Goal: Task Accomplishment & Management: Manage account settings

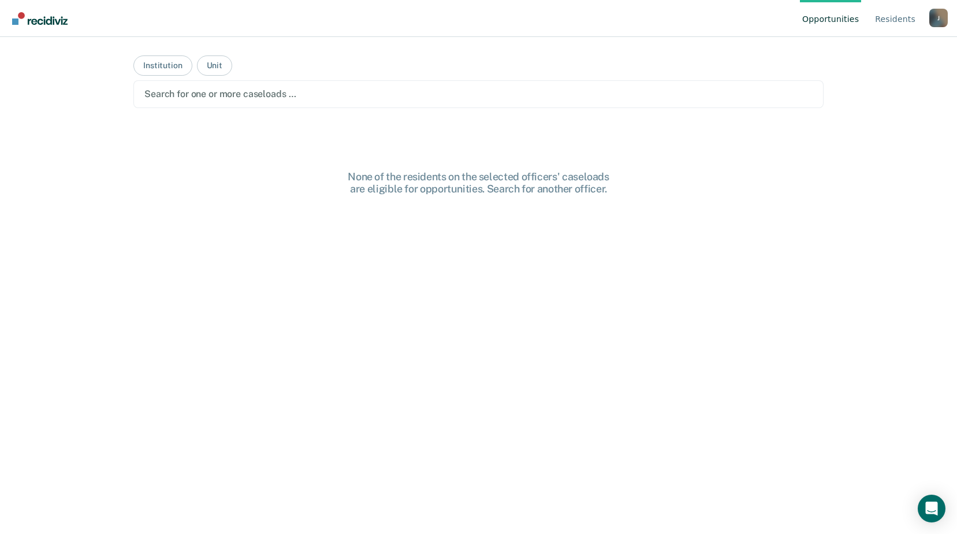
click at [247, 96] on div at bounding box center [478, 93] width 668 height 13
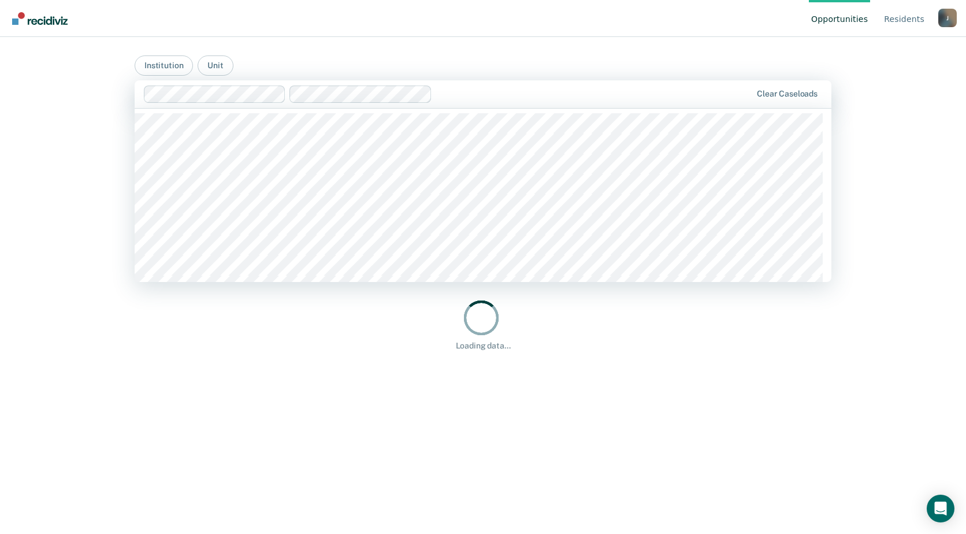
click at [54, 393] on div "Opportunities Resident s [PERSON_NAME][EMAIL_ADDRESS][PERSON_NAME][DOMAIN_NAME]…" at bounding box center [483, 267] width 966 height 534
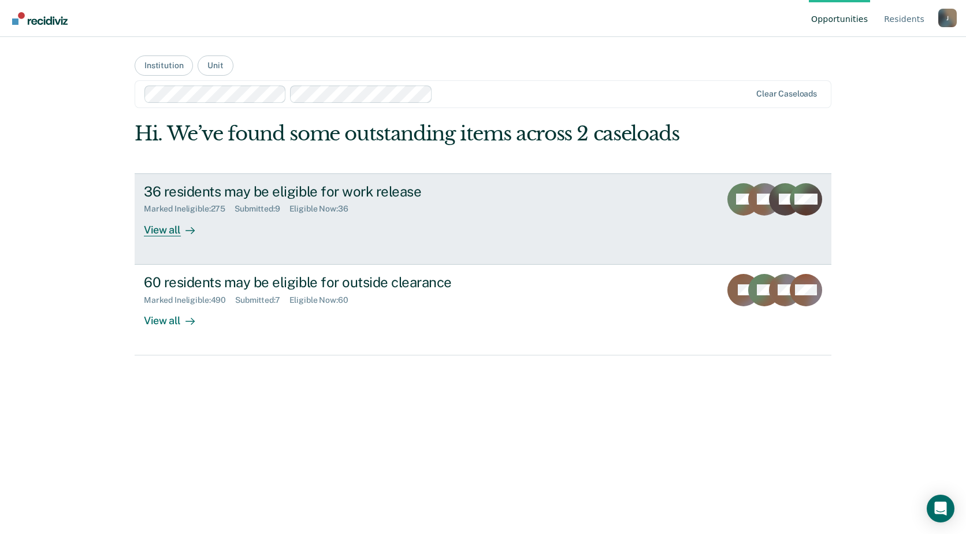
click at [289, 255] on link "36 residents may be eligible for work release Marked Ineligible : 275 Submitted…" at bounding box center [483, 218] width 697 height 91
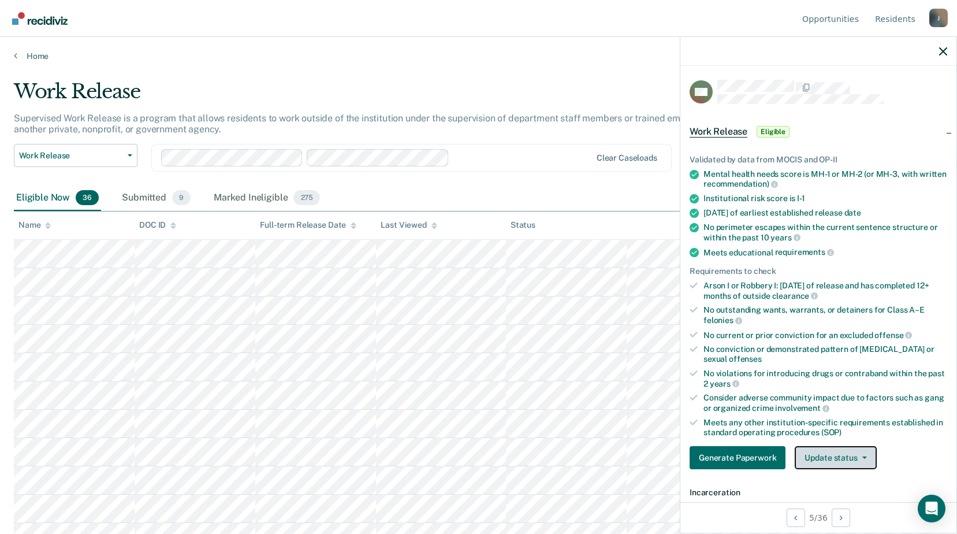
click at [808, 450] on button "Update status" at bounding box center [835, 457] width 81 height 23
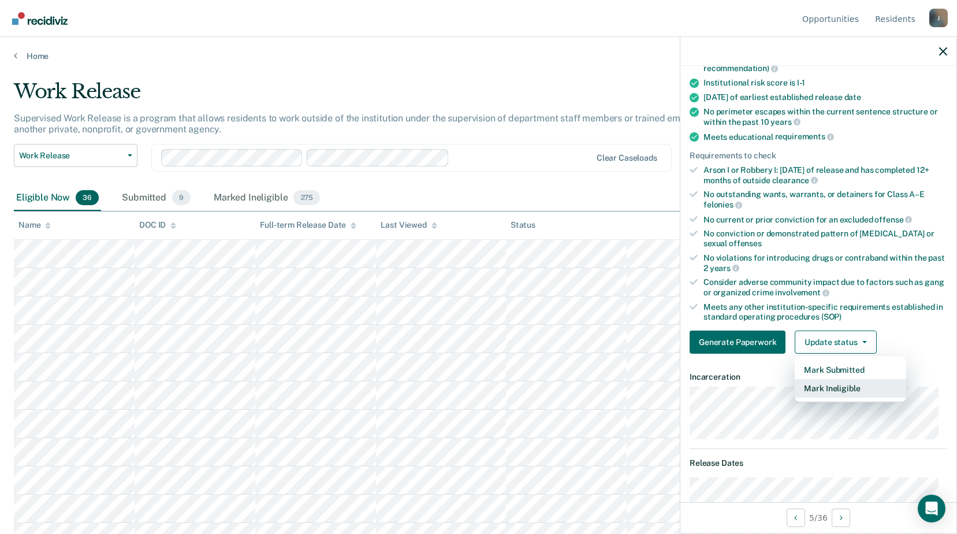
click at [826, 384] on button "Mark Ineligible" at bounding box center [850, 388] width 111 height 18
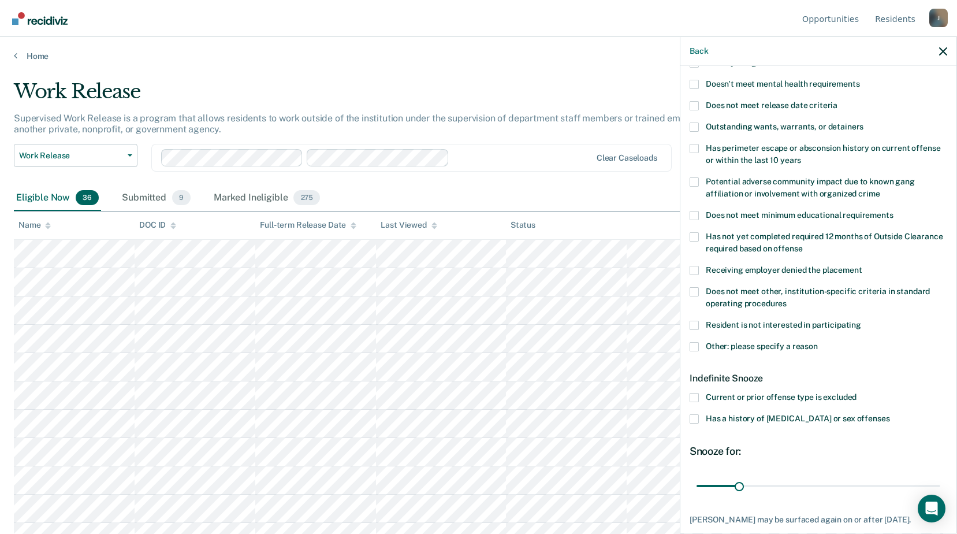
click at [699, 297] on label "Does not meet other, institution-specific criteria in standard operating proced…" at bounding box center [819, 299] width 258 height 24
click at [787, 299] on input "Does not meet other, institution-specific criteria in standard operating proced…" at bounding box center [787, 299] width 0 height 0
click at [698, 297] on label "Does not meet other, institution-specific criteria in standard operating proced…" at bounding box center [819, 299] width 258 height 24
click at [787, 299] on input "Does not meet other, institution-specific criteria in standard operating proced…" at bounding box center [787, 299] width 0 height 0
click at [697, 294] on span at bounding box center [694, 292] width 9 height 9
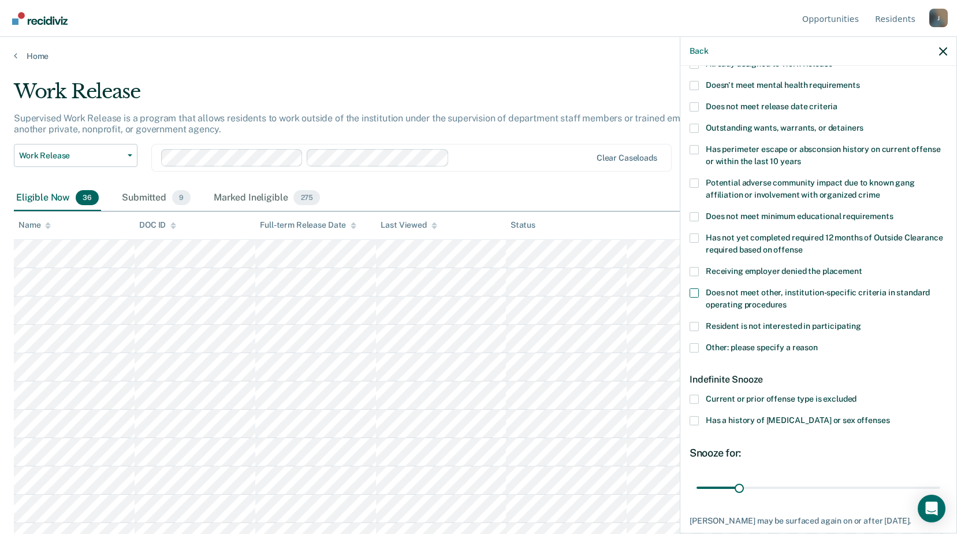
click at [787, 300] on input "Does not meet other, institution-specific criteria in standard operating proced…" at bounding box center [787, 300] width 0 height 0
drag, startPoint x: 735, startPoint y: 492, endPoint x: 939, endPoint y: 475, distance: 204.7
type input "180"
click at [939, 477] on input "range" at bounding box center [819, 487] width 244 height 20
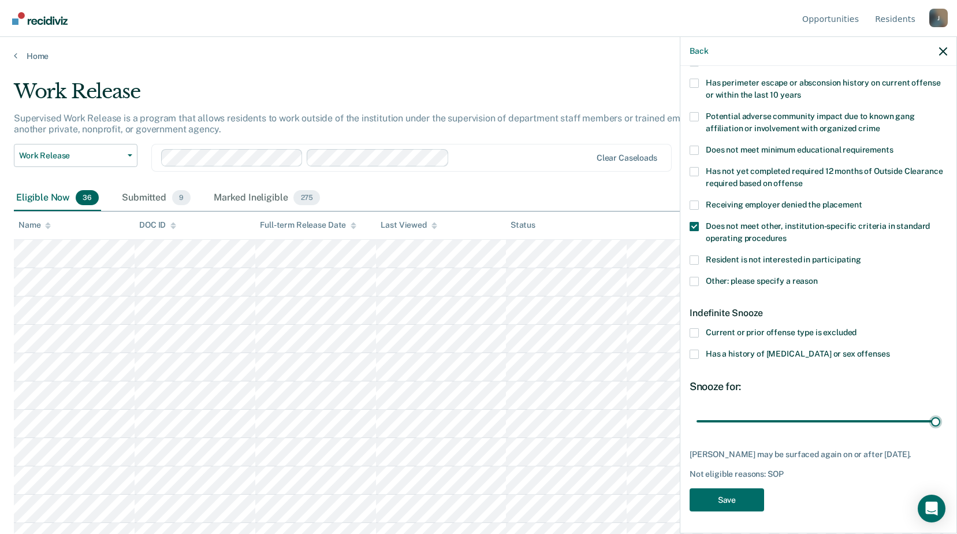
scroll to position [58, 0]
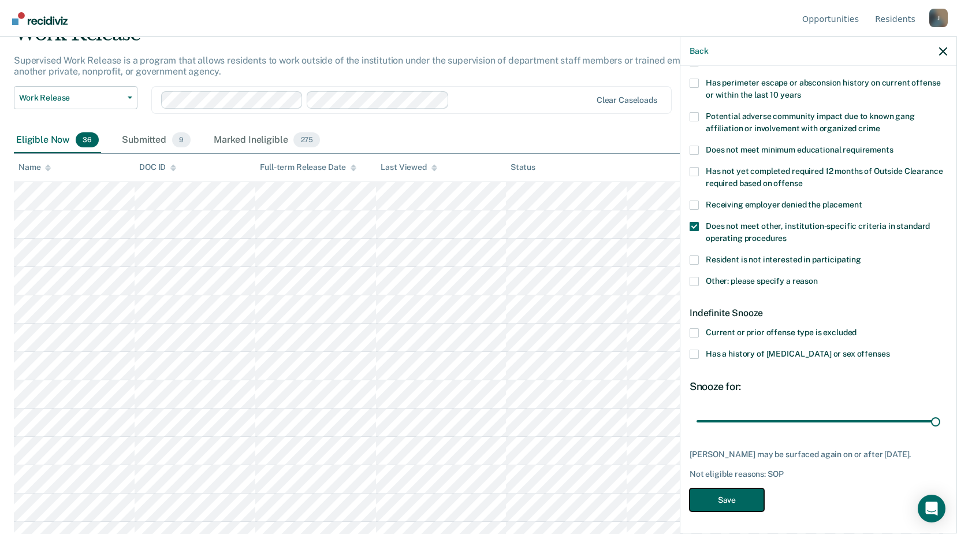
click at [749, 492] on button "Save" at bounding box center [727, 500] width 75 height 24
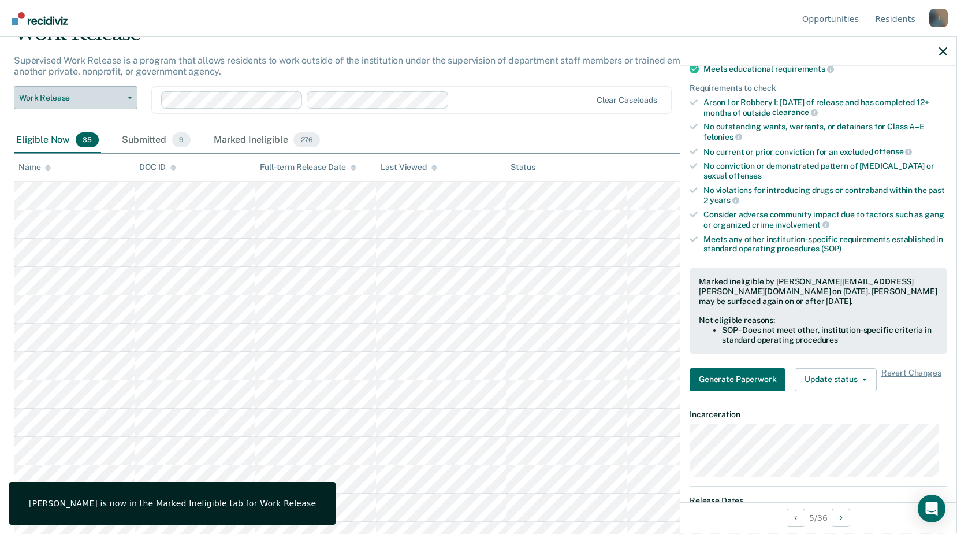
scroll to position [0, 0]
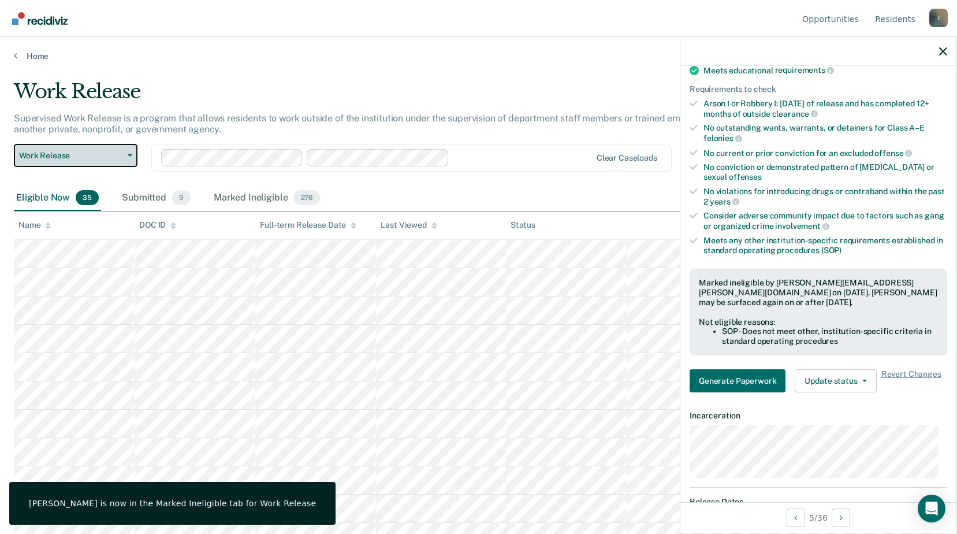
click at [94, 155] on span "Work Release" at bounding box center [71, 156] width 104 height 10
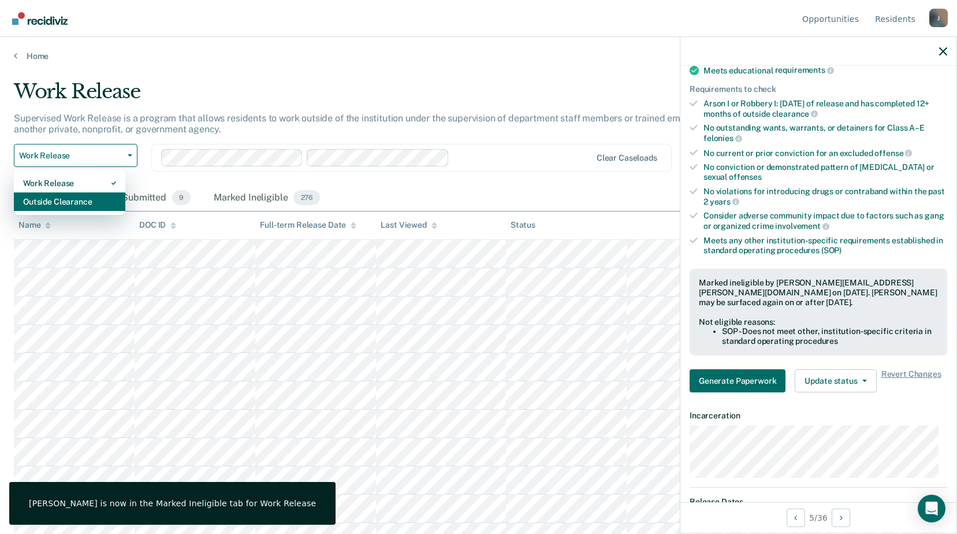
click at [88, 205] on div "Outside Clearance" at bounding box center [69, 201] width 93 height 18
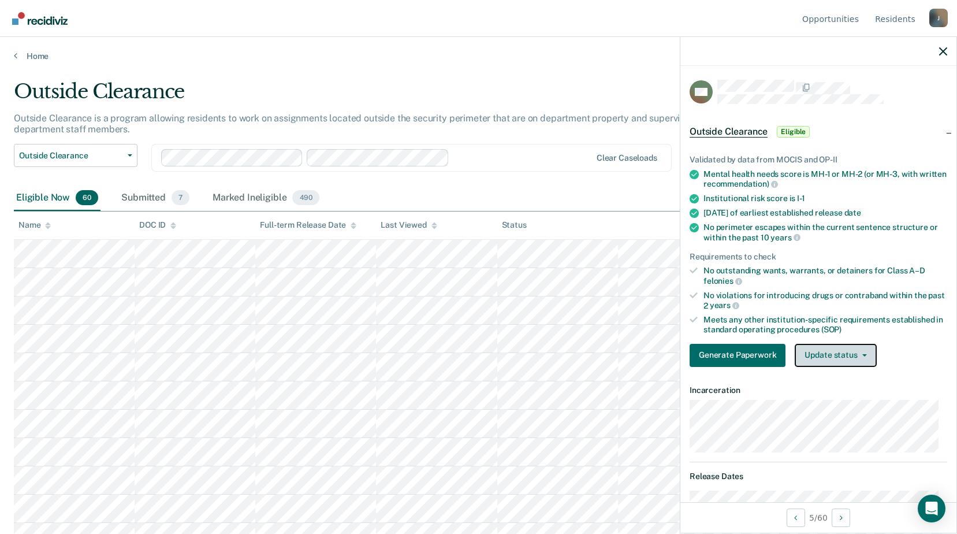
click at [852, 348] on button "Update status" at bounding box center [835, 355] width 81 height 23
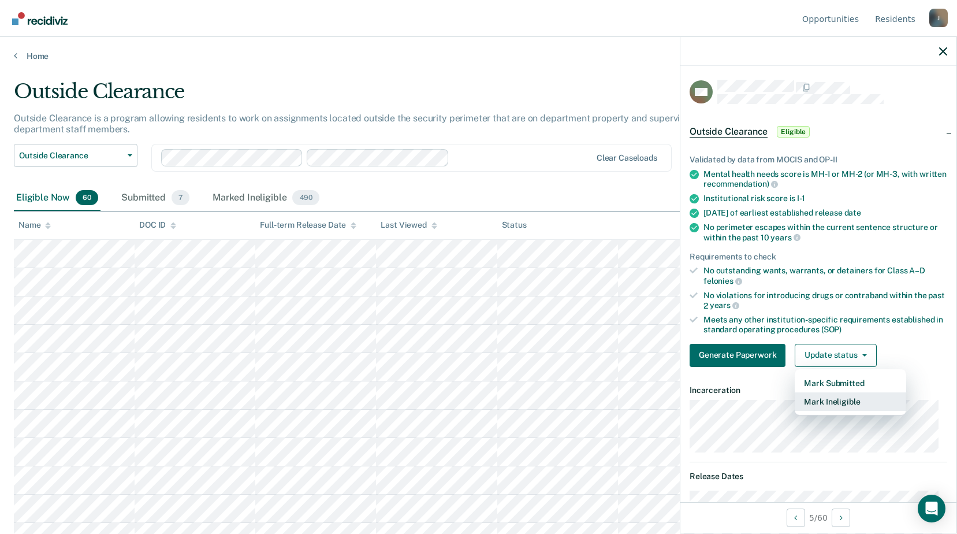
click at [826, 399] on button "Mark Ineligible" at bounding box center [850, 401] width 111 height 18
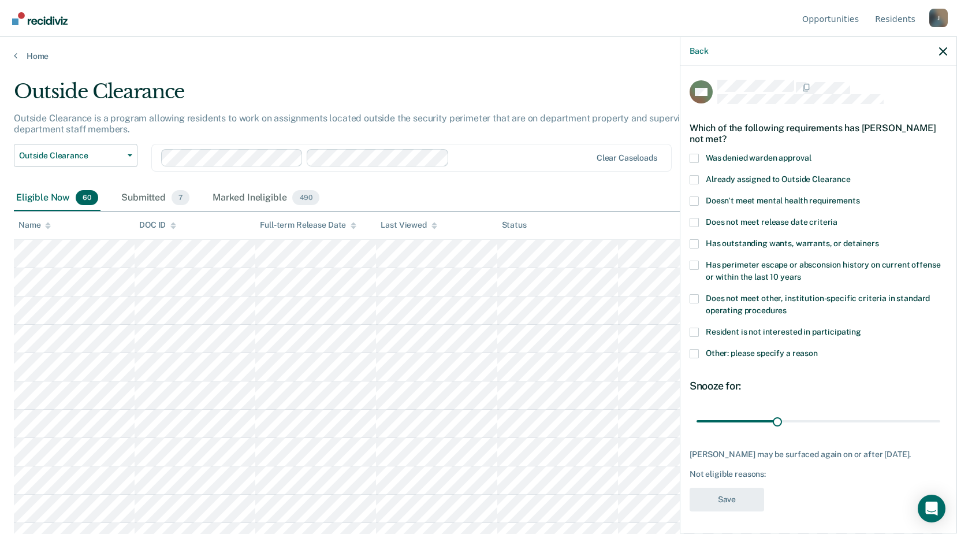
click at [697, 298] on span at bounding box center [694, 298] width 9 height 9
click at [787, 306] on input "Does not meet other, institution-specific criteria in standard operating proced…" at bounding box center [787, 306] width 0 height 0
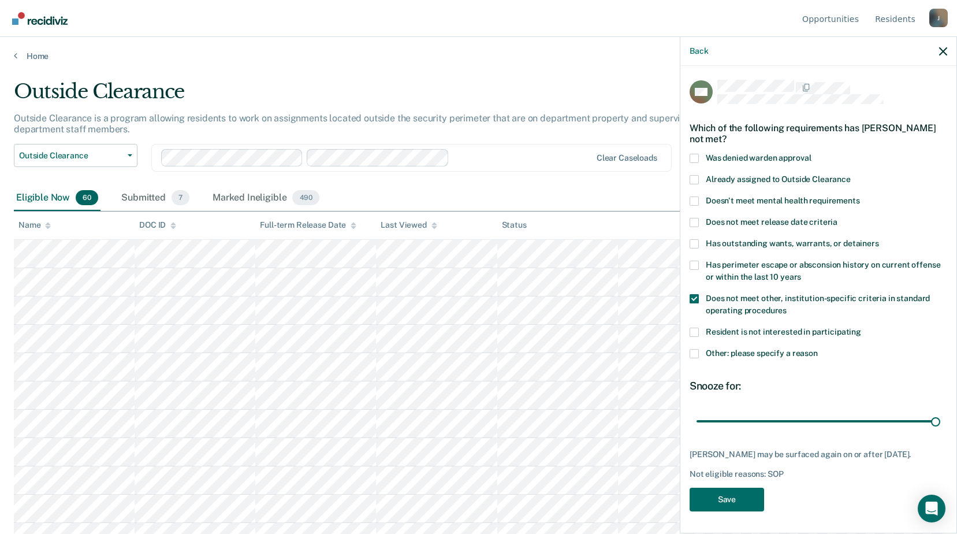
drag, startPoint x: 795, startPoint y: 419, endPoint x: 949, endPoint y: 440, distance: 155.6
type input "90"
click at [941, 431] on input "range" at bounding box center [819, 421] width 244 height 20
click at [705, 504] on button "Save" at bounding box center [727, 500] width 75 height 24
